Goal: Task Accomplishment & Management: Manage account settings

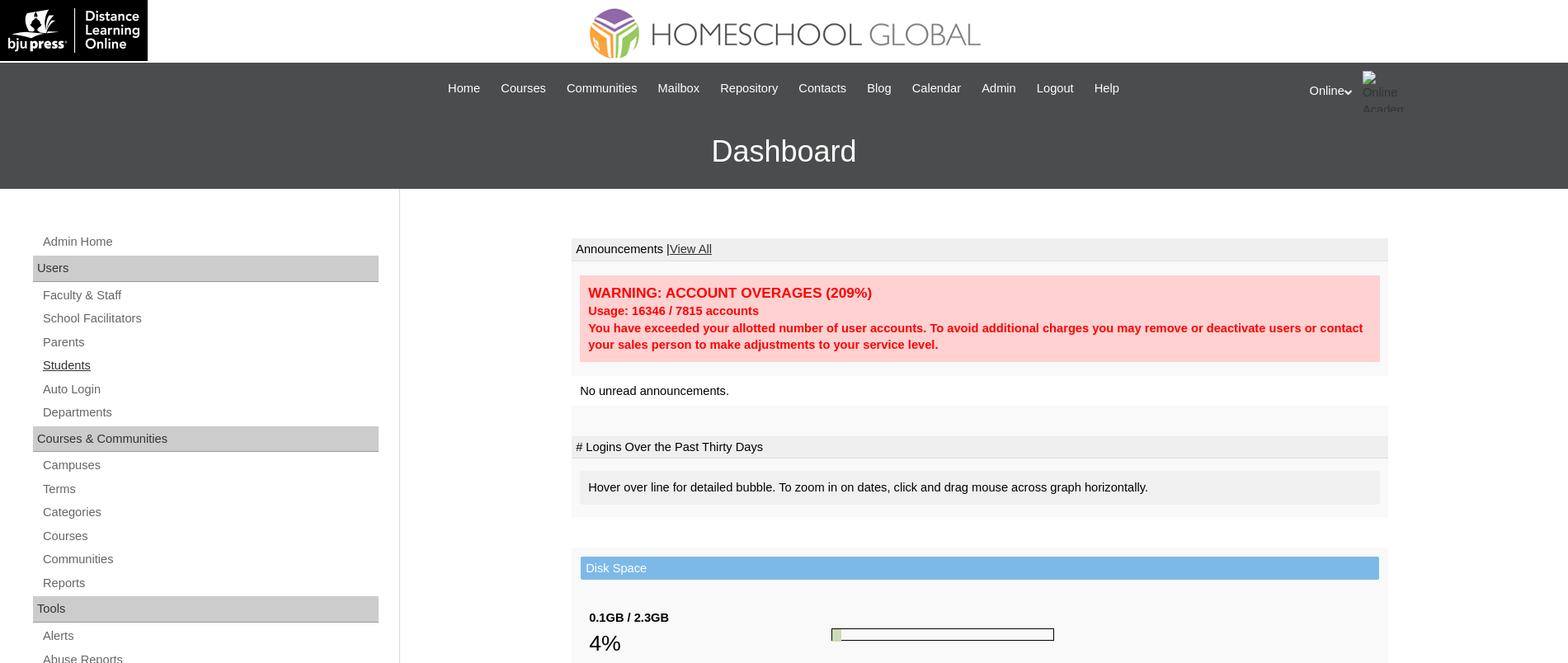
click at [64, 365] on link "Students" at bounding box center [209, 366] width 337 height 21
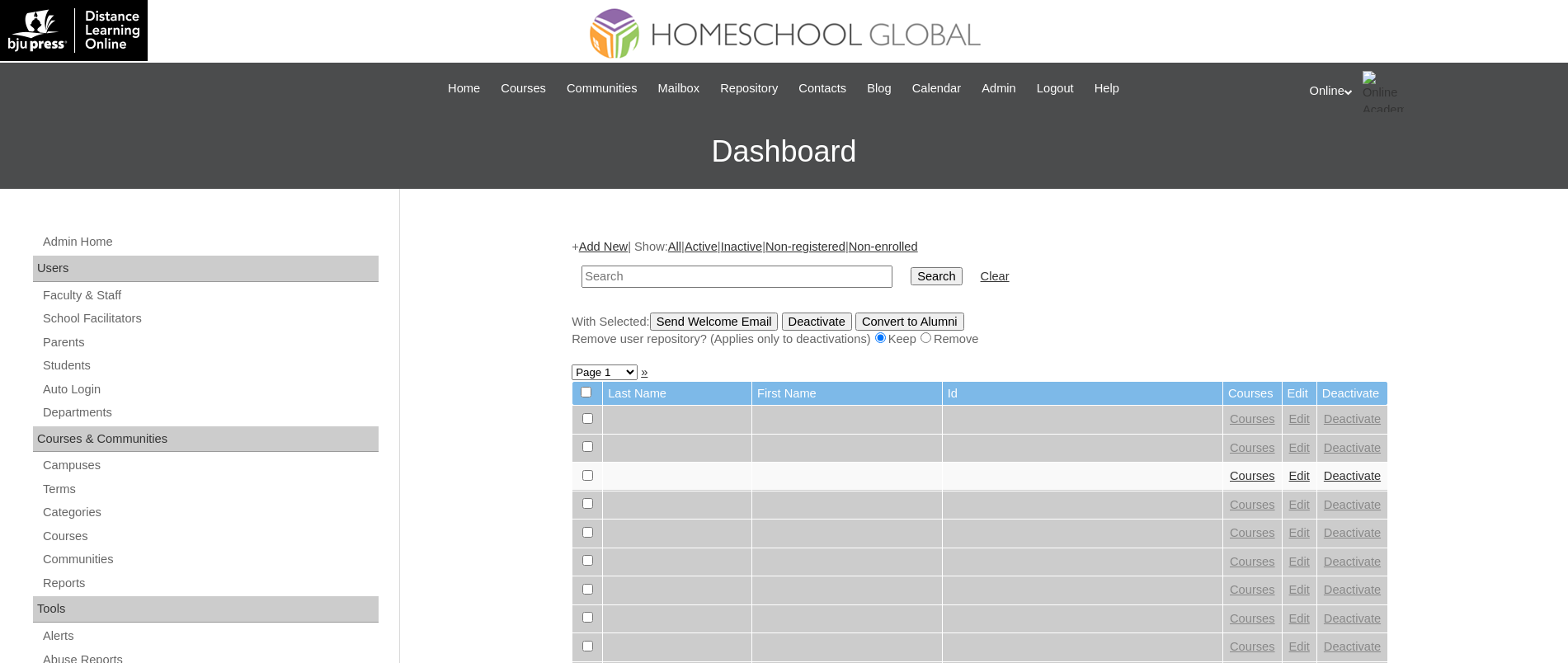
click at [719, 281] on input "text" at bounding box center [736, 277] width 311 height 22
type input "yuweh"
click at [910, 267] on input "Search" at bounding box center [935, 276] width 51 height 18
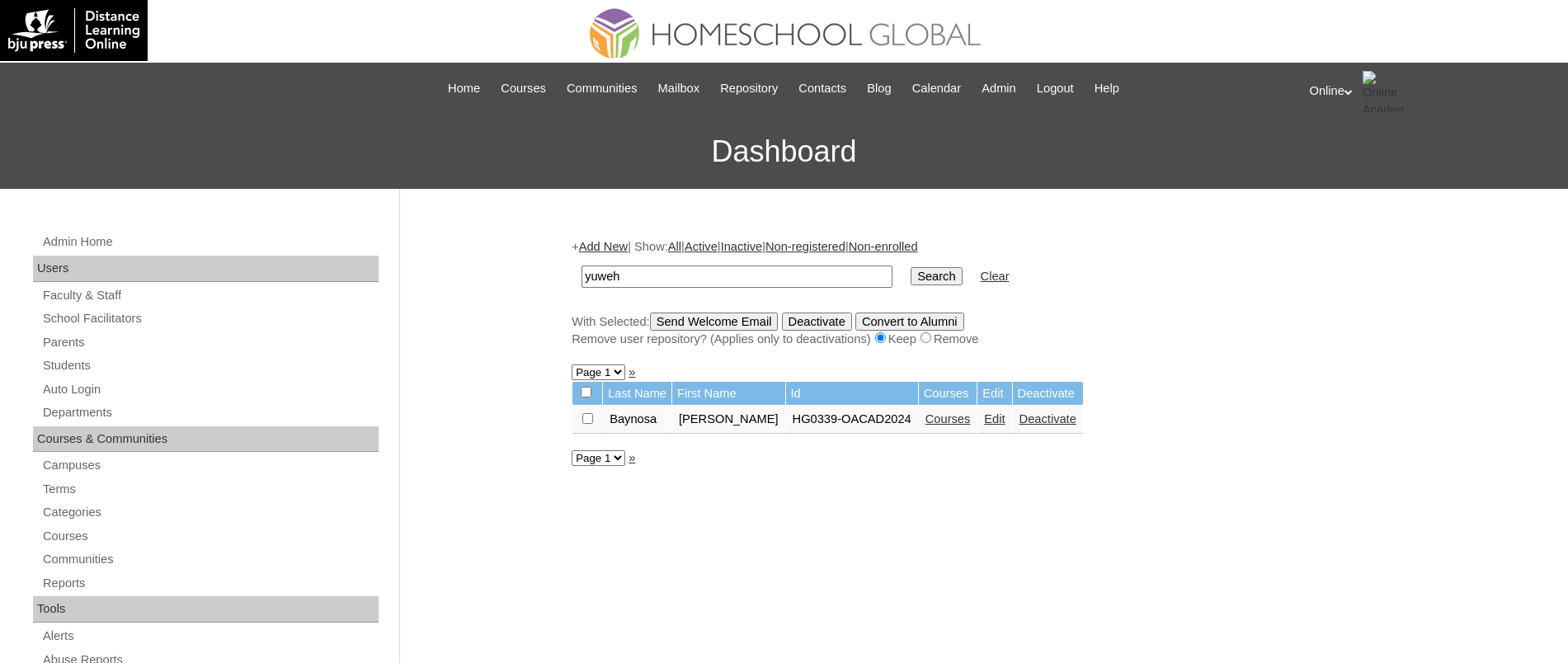
click at [984, 417] on link "Edit" at bounding box center [994, 419] width 21 height 13
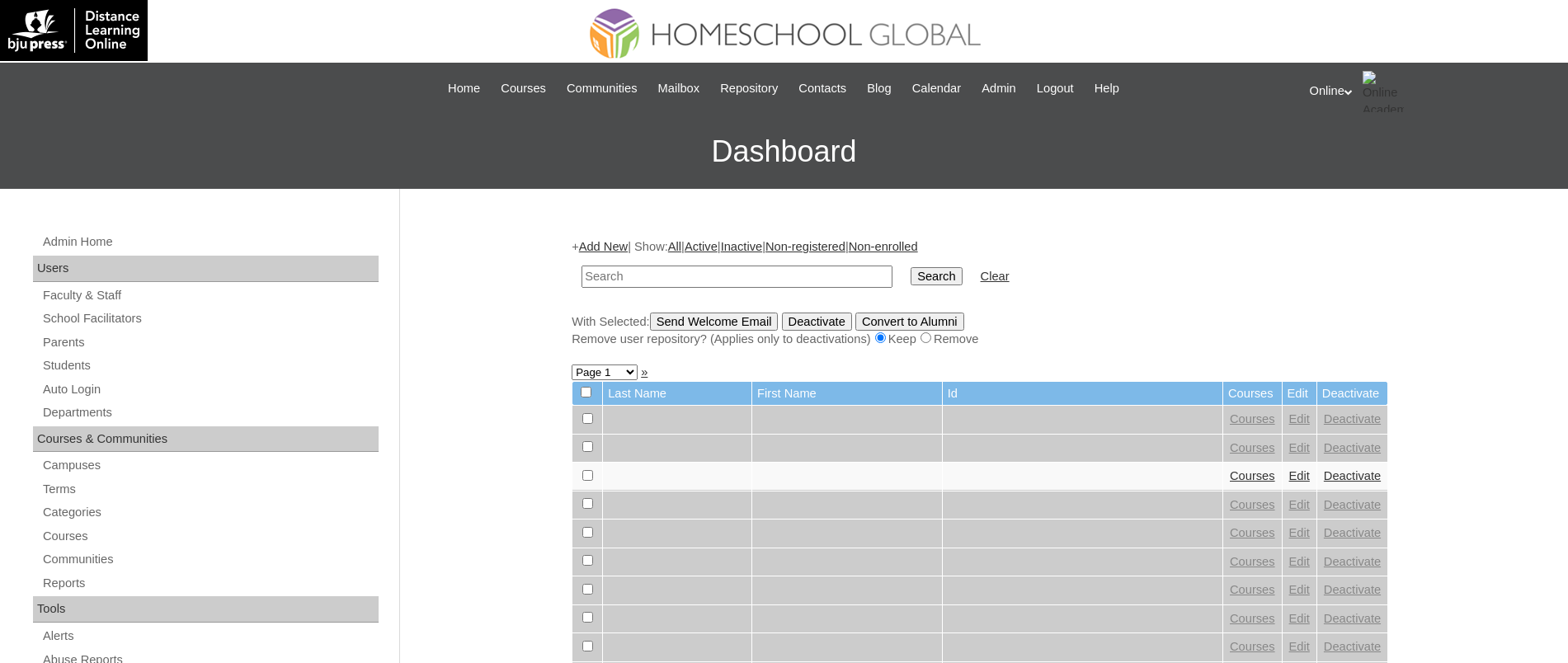
click at [1324, 83] on div "Online My Profile My Settings Logout" at bounding box center [1430, 92] width 242 height 41
click at [1356, 150] on span "Logout" at bounding box center [1338, 154] width 33 height 12
